Goal: Information Seeking & Learning: Learn about a topic

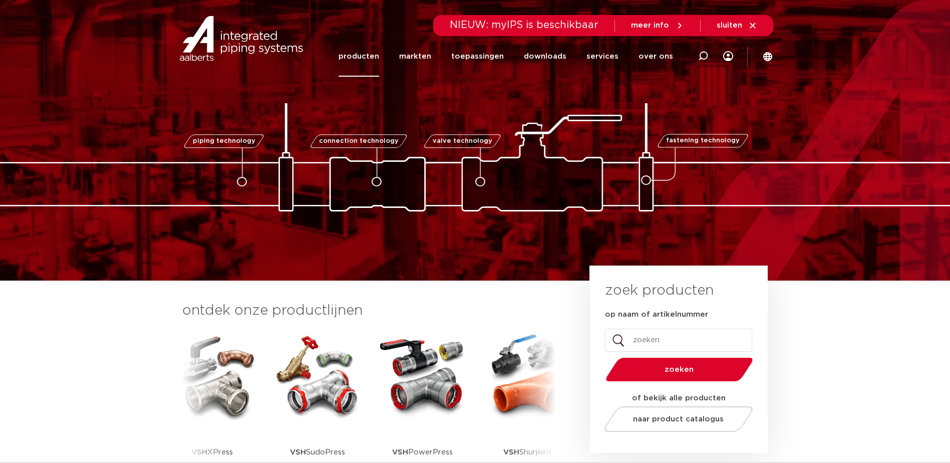
click at [369, 57] on link "producten" at bounding box center [359, 56] width 41 height 41
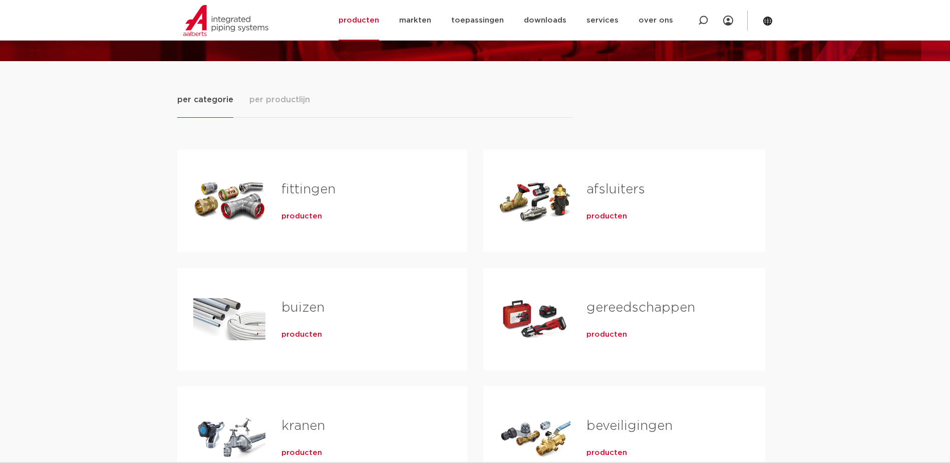
scroll to position [200, 0]
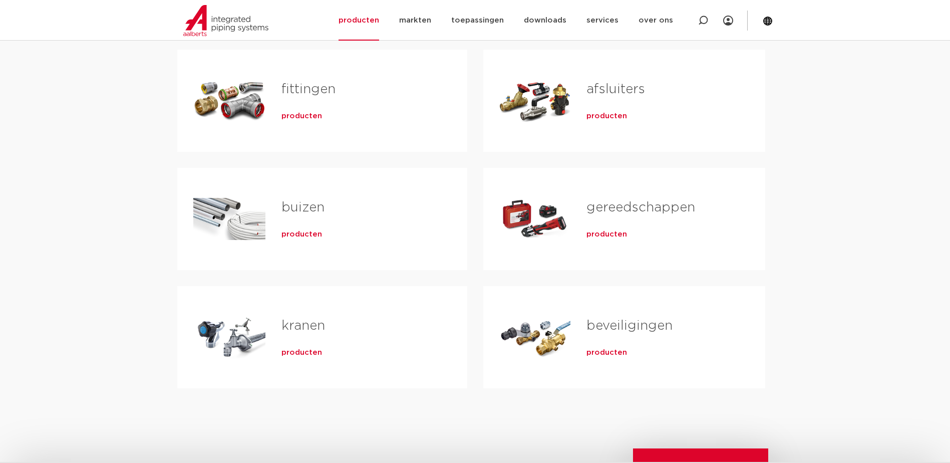
click at [607, 218] on h2 "gereedschappen" at bounding box center [660, 209] width 146 height 23
click at [608, 235] on span "producten" at bounding box center [607, 234] width 41 height 10
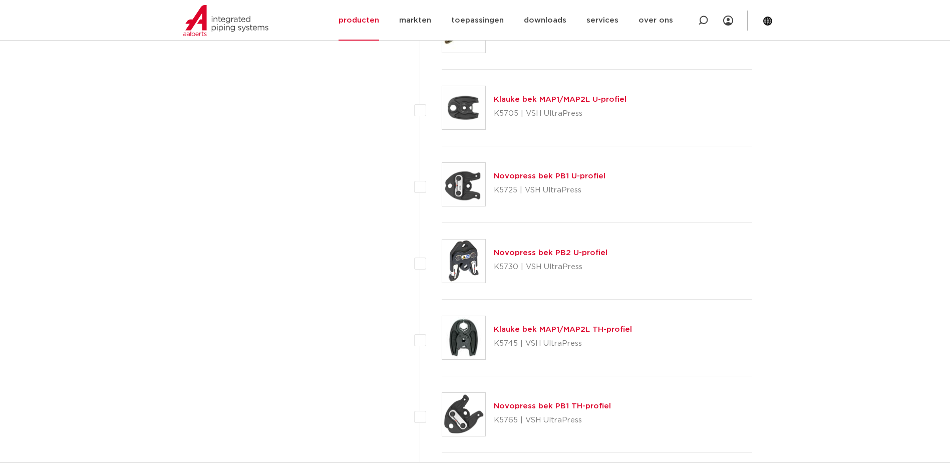
scroll to position [1577, 0]
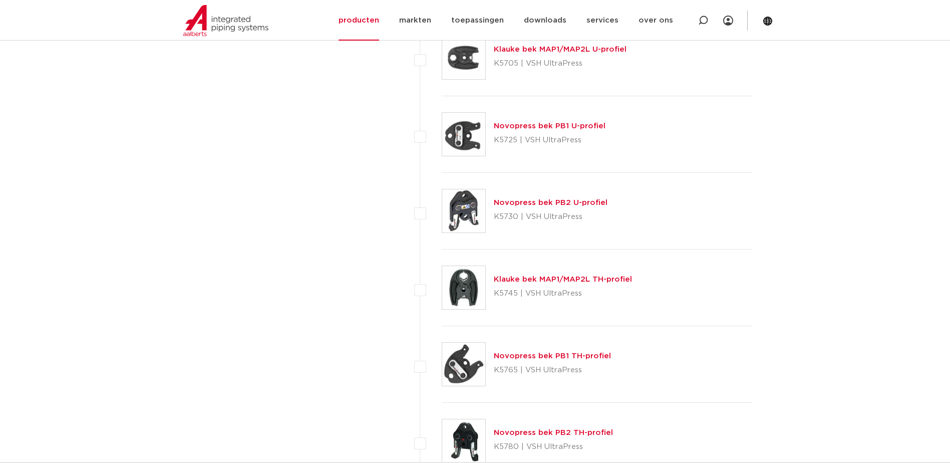
click at [508, 356] on link "Novopress bek PB1 TH-profiel" at bounding box center [552, 356] width 117 height 8
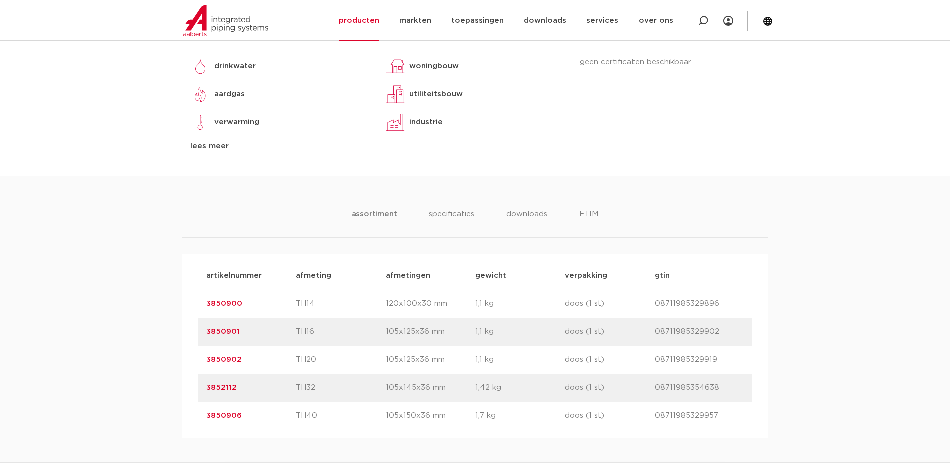
scroll to position [401, 0]
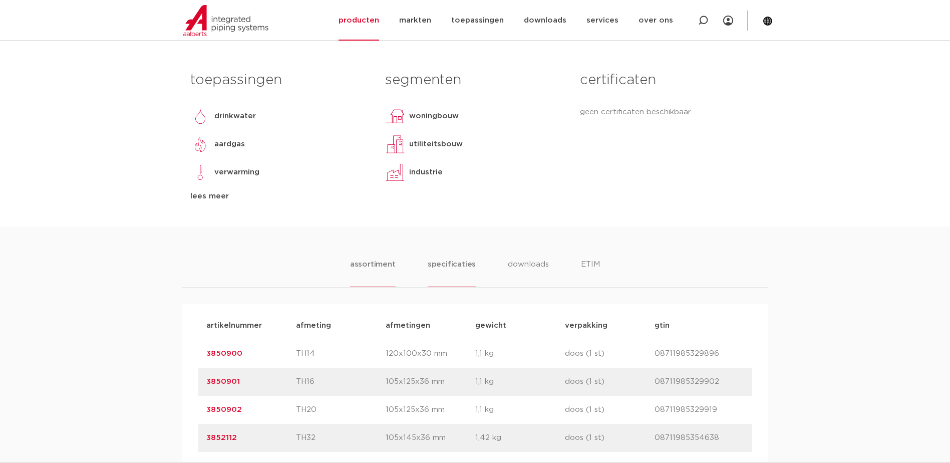
click at [448, 263] on li "specificaties" at bounding box center [452, 272] width 48 height 29
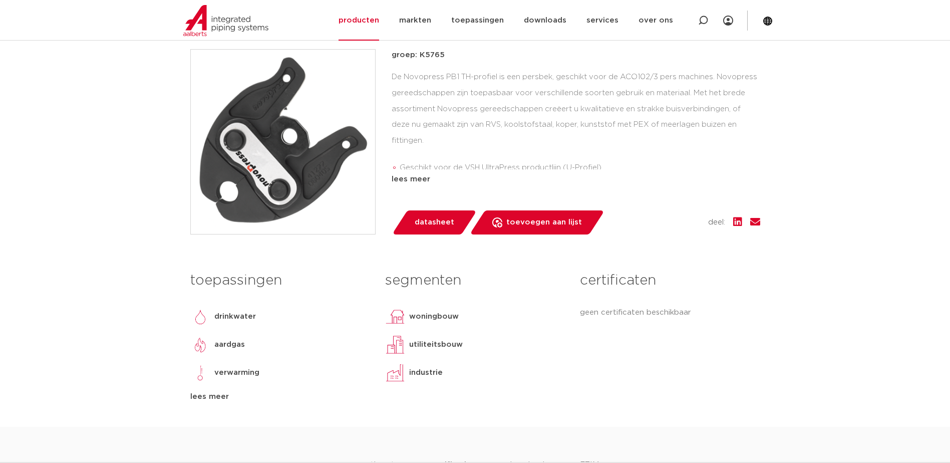
scroll to position [301, 0]
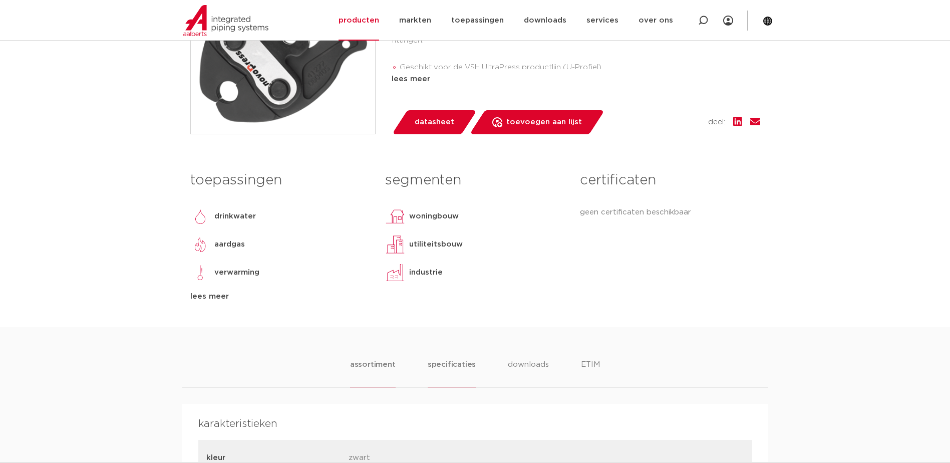
click at [376, 362] on li "assortiment" at bounding box center [373, 373] width 46 height 29
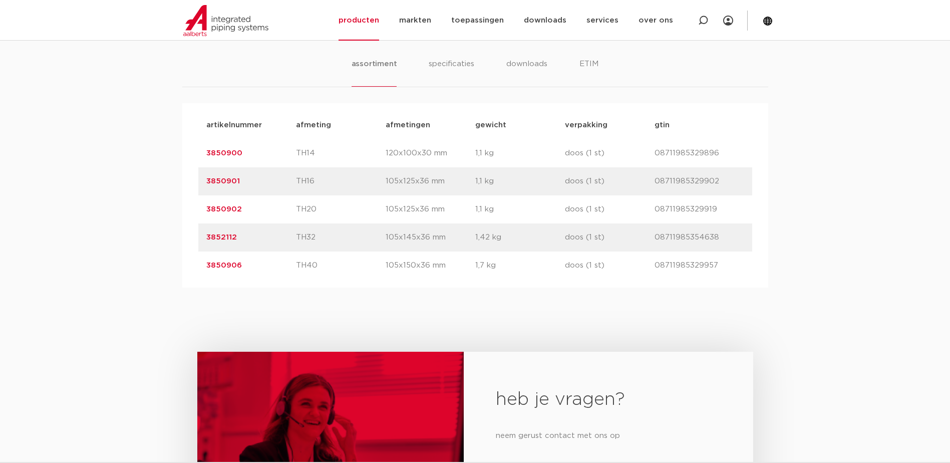
scroll to position [501, 0]
